Goal: Navigation & Orientation: Find specific page/section

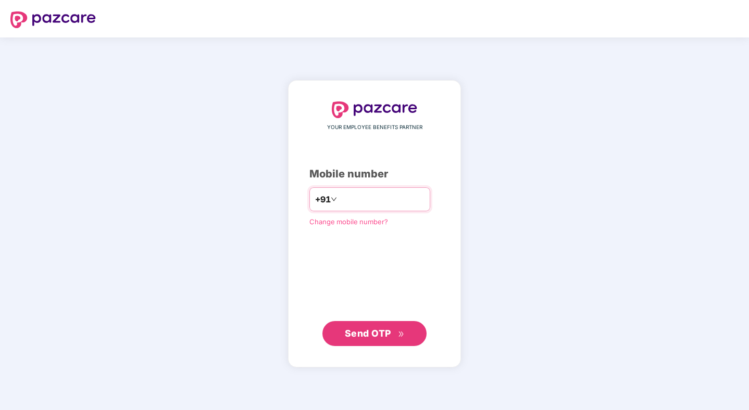
click at [398, 197] on input "number" at bounding box center [381, 199] width 85 height 17
type input "**********"
click at [394, 328] on span "Send OTP" at bounding box center [375, 333] width 60 height 15
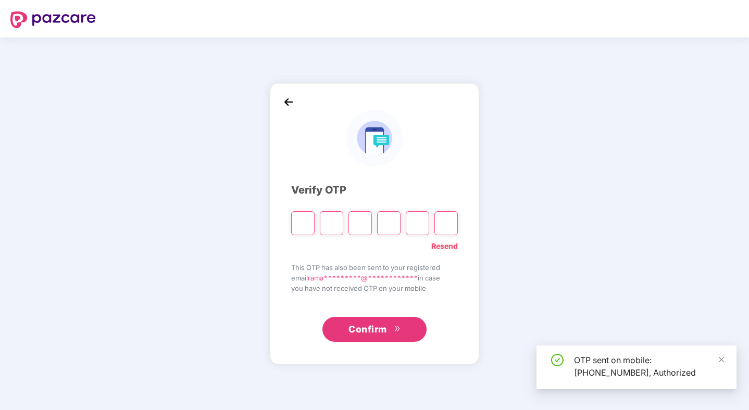
click at [306, 226] on input "Please enter verification code. Digit 1" at bounding box center [302, 223] width 23 height 24
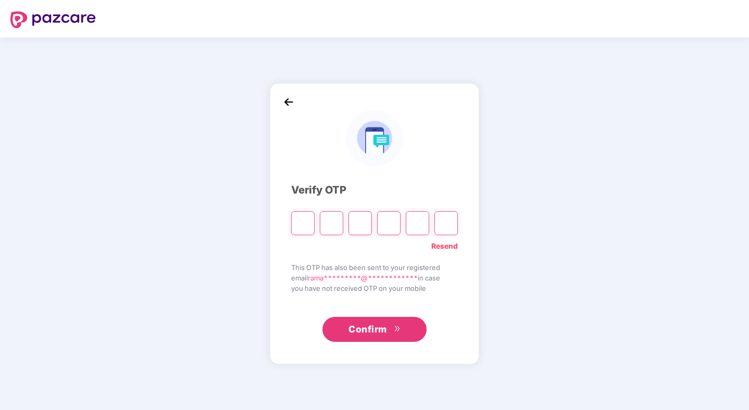
type input "*"
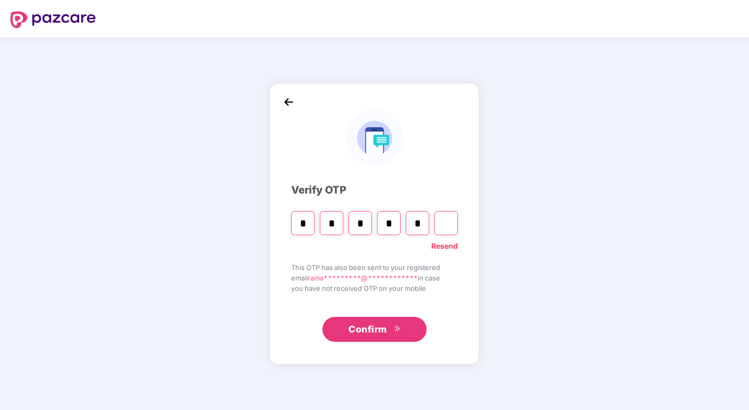
type input "*"
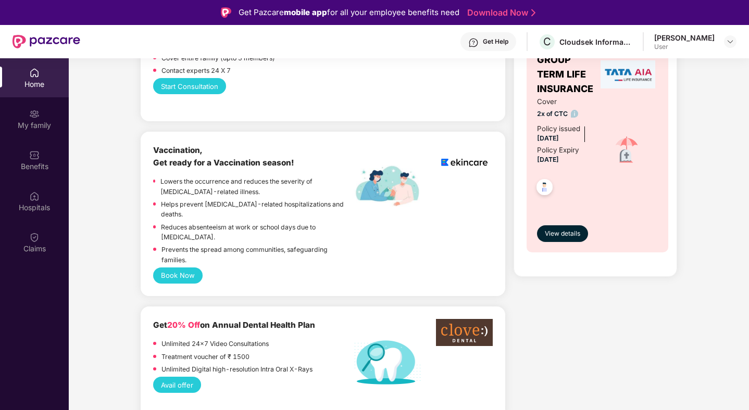
scroll to position [626, 0]
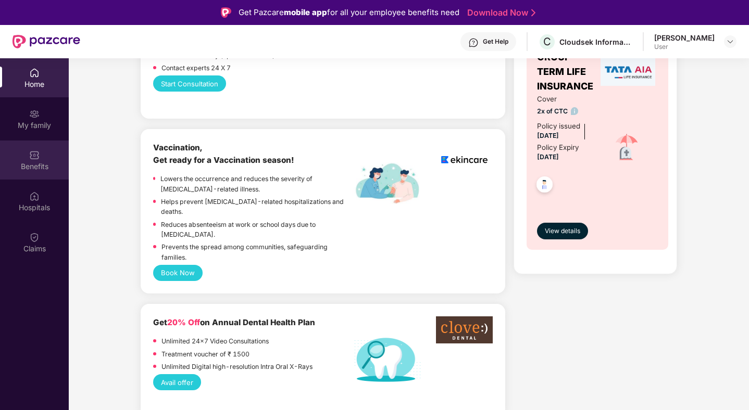
click at [36, 158] on img at bounding box center [34, 155] width 10 height 10
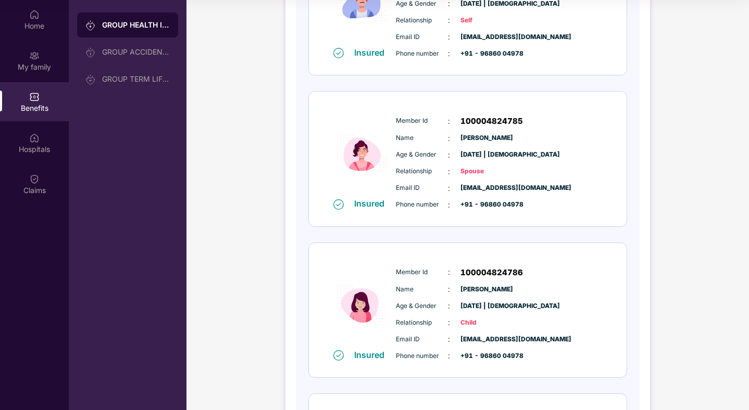
scroll to position [196, 0]
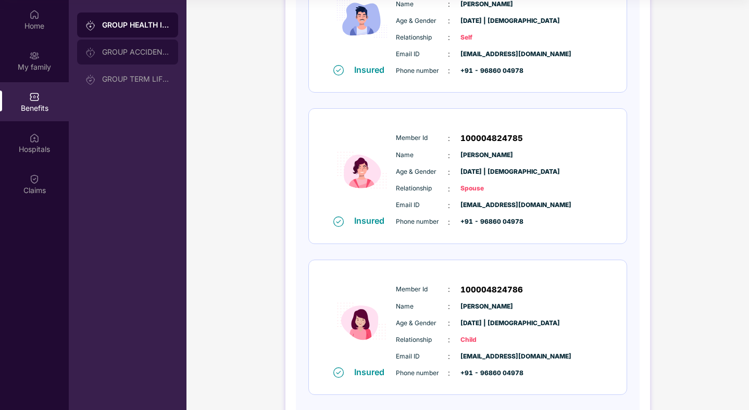
click at [147, 54] on div "GROUP ACCIDENTAL INSURANCE" at bounding box center [136, 52] width 68 height 8
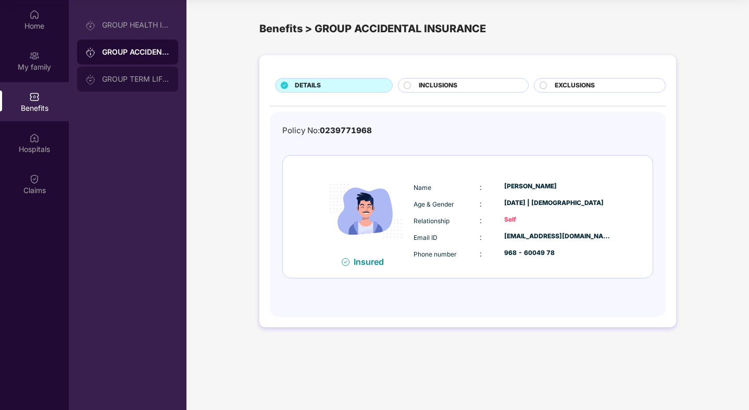
click at [130, 80] on div "GROUP TERM LIFE INSURANCE" at bounding box center [136, 79] width 68 height 8
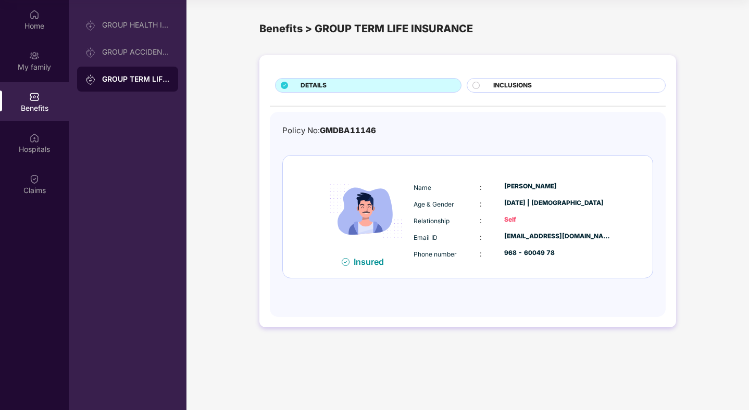
click at [476, 84] on circle at bounding box center [476, 85] width 7 height 7
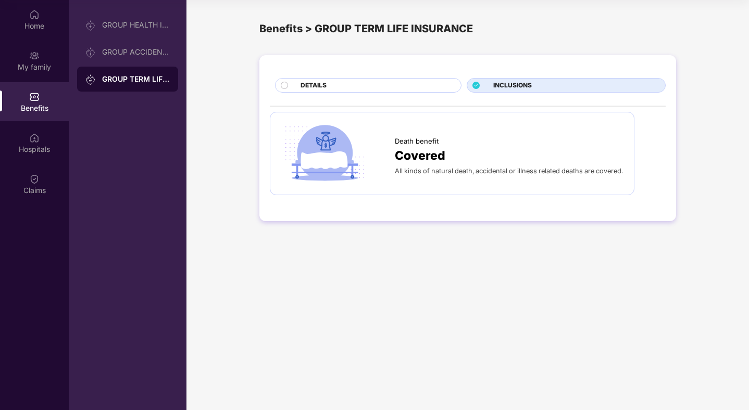
click at [335, 85] on div "DETAILS" at bounding box center [375, 86] width 160 height 11
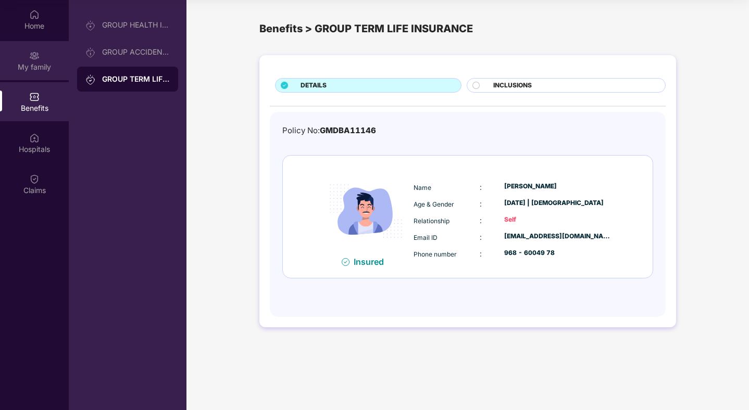
click at [39, 63] on div "My family" at bounding box center [34, 67] width 69 height 10
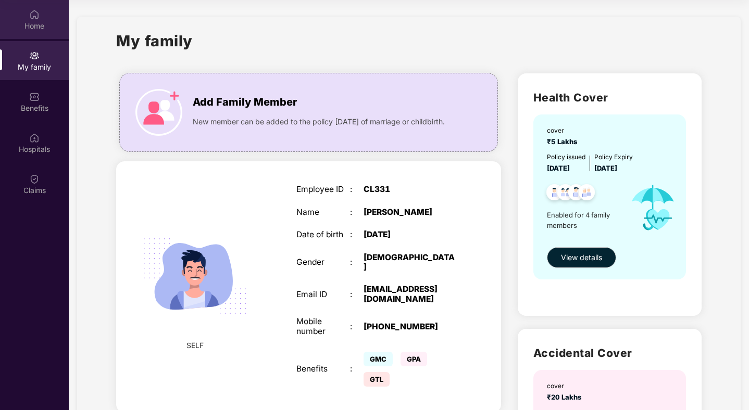
click at [33, 21] on div "Home" at bounding box center [34, 26] width 69 height 10
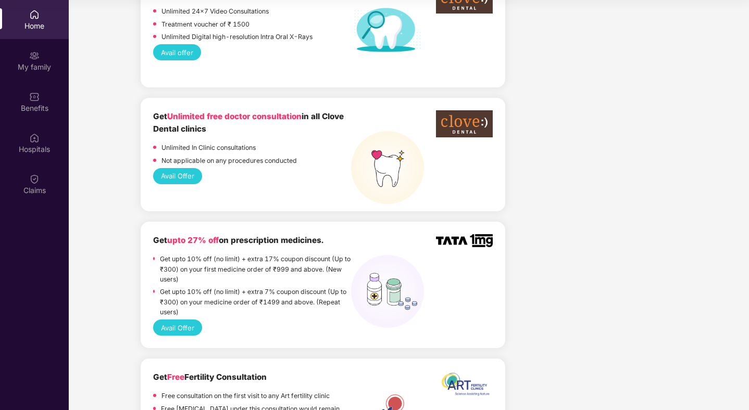
scroll to position [859, 0]
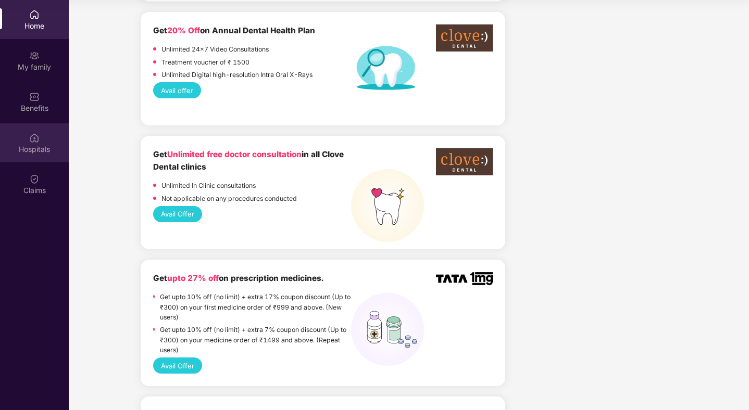
click at [32, 141] on img at bounding box center [34, 138] width 10 height 10
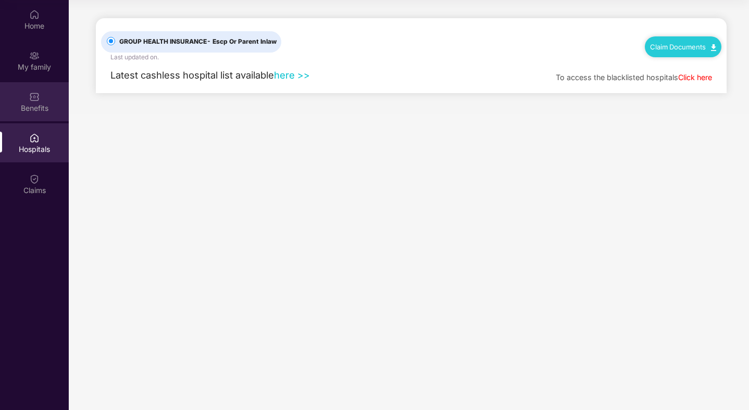
click at [36, 99] on img at bounding box center [34, 97] width 10 height 10
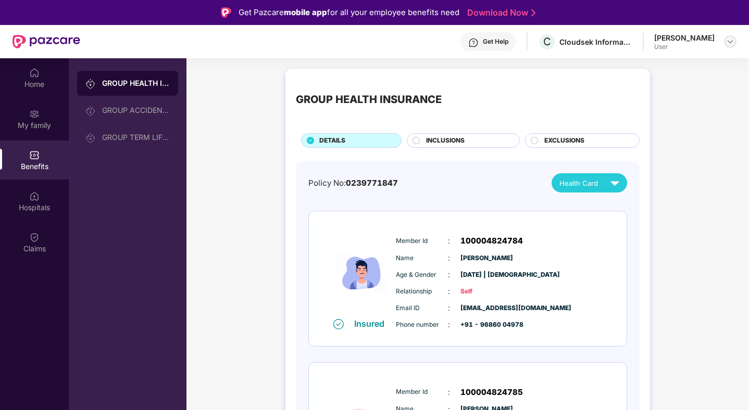
click at [729, 40] on img at bounding box center [730, 42] width 8 height 8
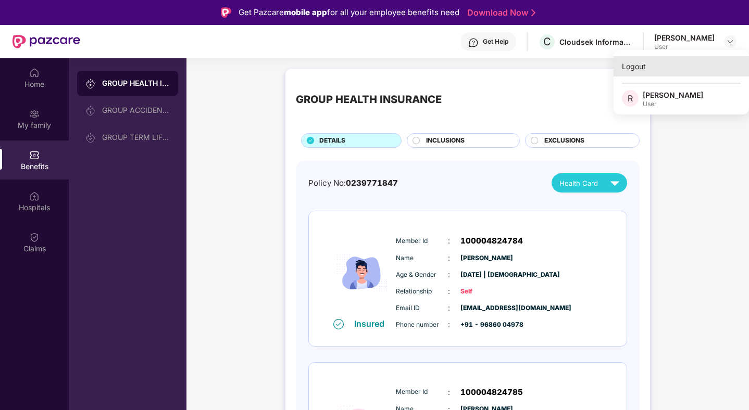
click at [653, 71] on div "Logout" at bounding box center [681, 66] width 135 height 20
